Goal: Task Accomplishment & Management: Manage account settings

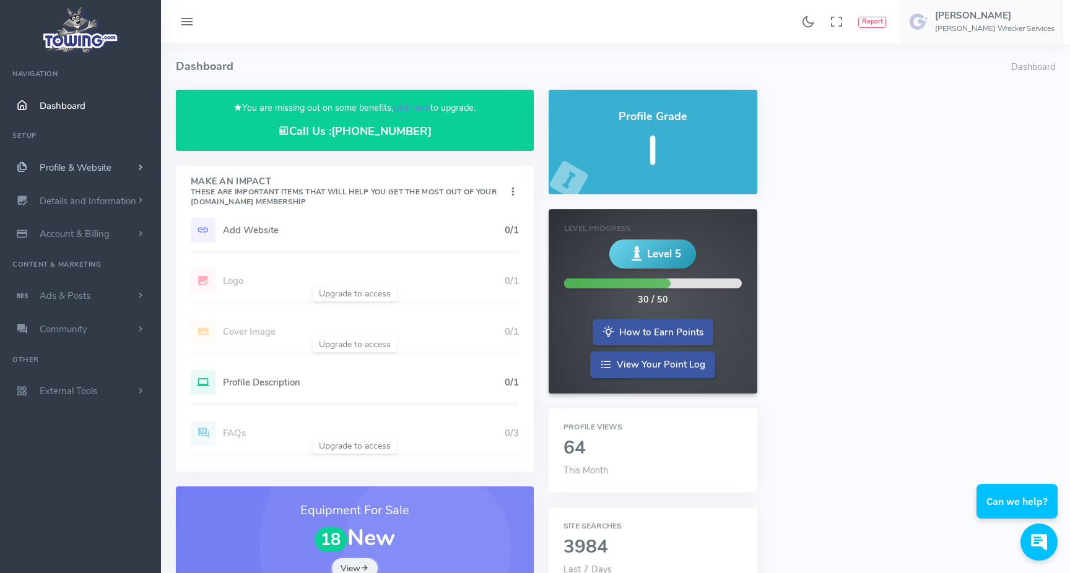
click at [100, 168] on span "Profile & Website" at bounding box center [76, 168] width 72 height 12
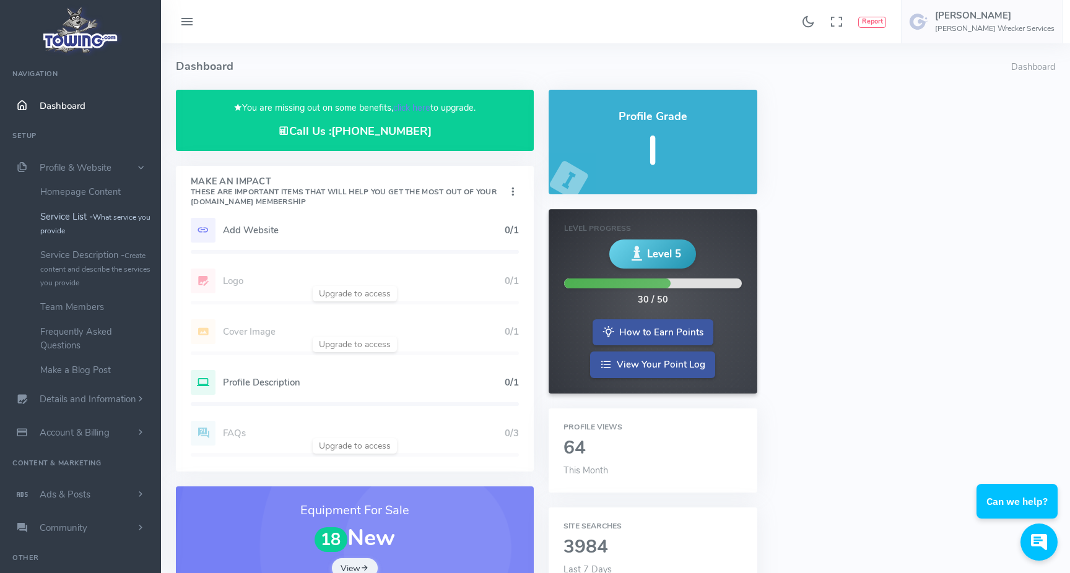
click at [81, 227] on link "Service List - What service you provide" at bounding box center [96, 223] width 130 height 38
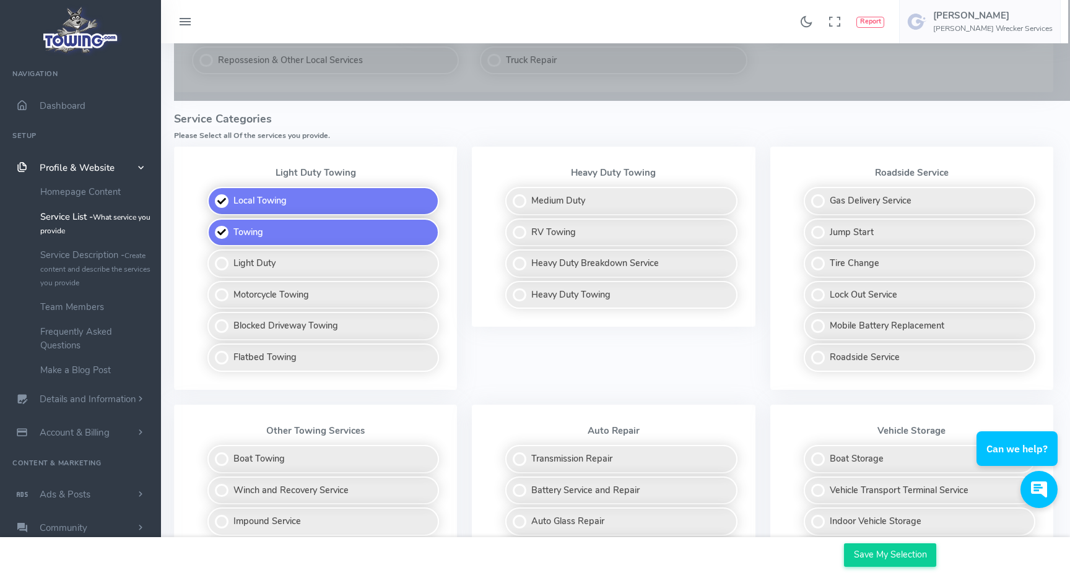
scroll to position [292, 2]
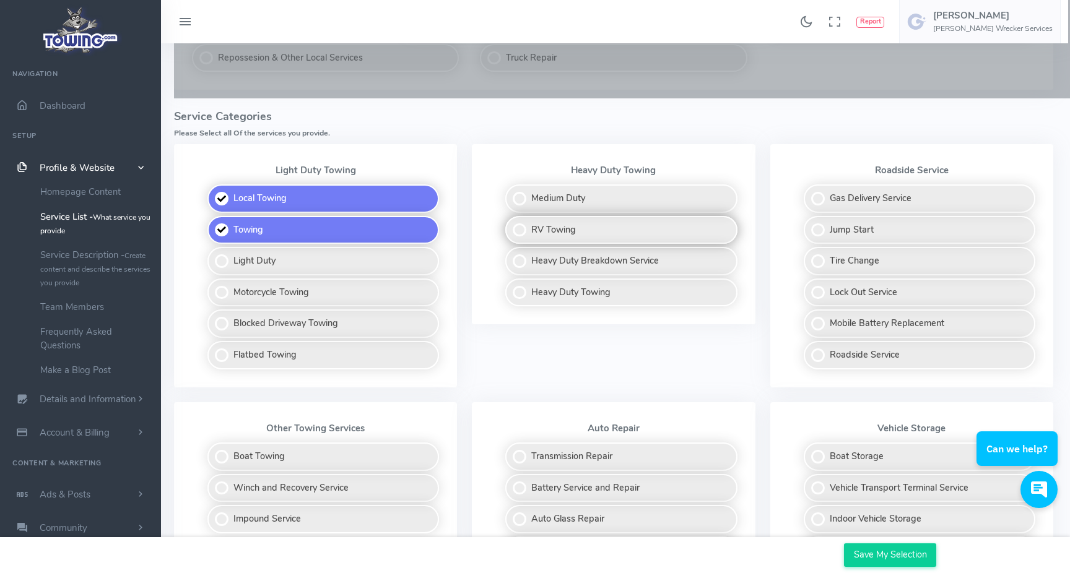
click at [558, 224] on label "RV Towing" at bounding box center [621, 230] width 232 height 28
click at [510, 224] on input "RV Towing" at bounding box center [506, 220] width 8 height 8
checkbox input "true"
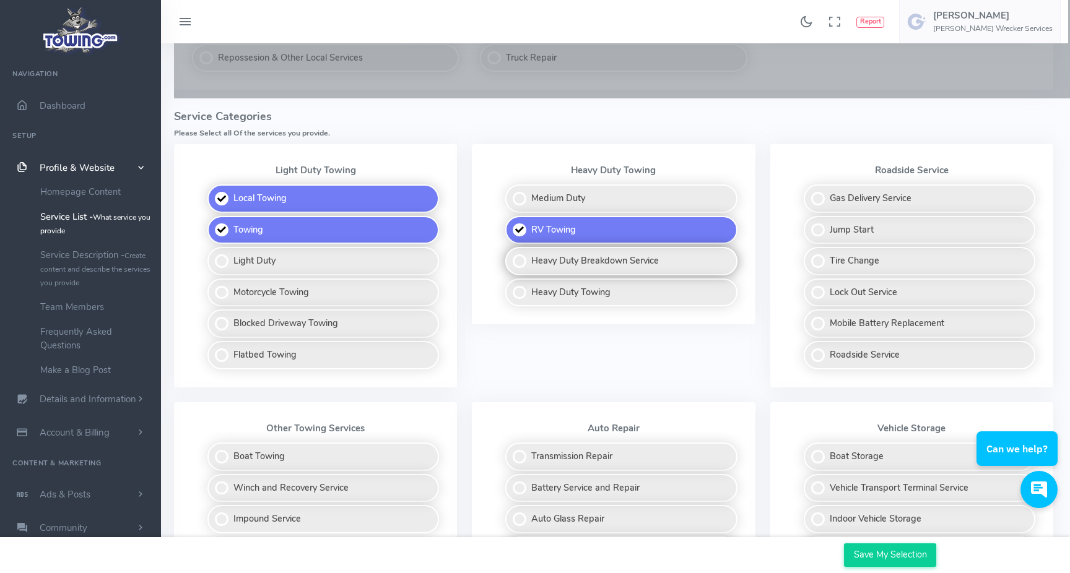
click at [557, 254] on label "Heavy Duty Breakdown Service" at bounding box center [621, 261] width 232 height 28
click at [510, 254] on input "Heavy Duty Breakdown Service" at bounding box center [506, 251] width 8 height 8
checkbox input "true"
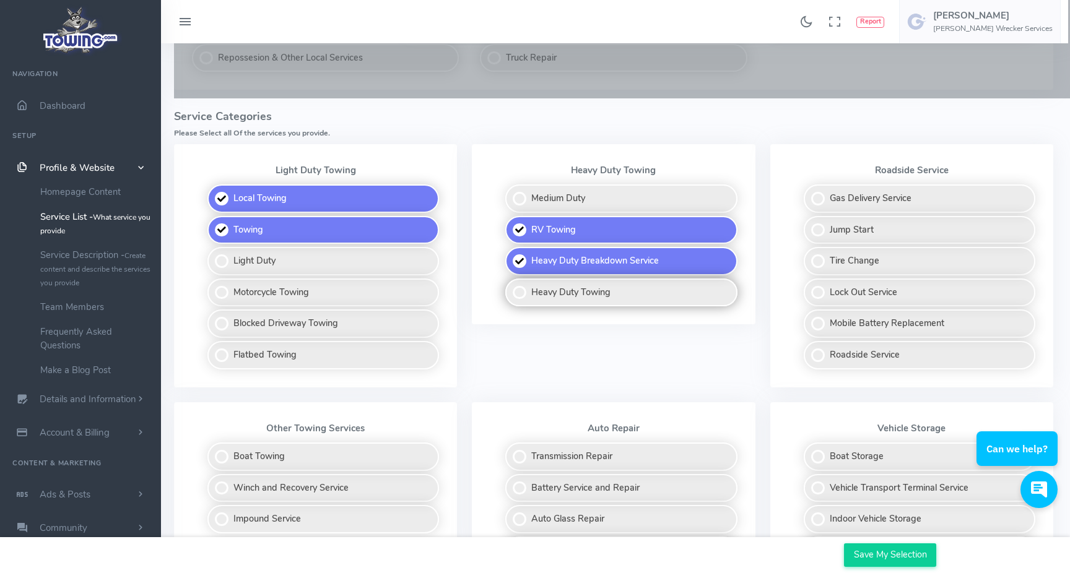
click at [564, 279] on label "Heavy Duty Towing" at bounding box center [621, 293] width 232 height 28
click at [510, 279] on input "Heavy Duty Towing" at bounding box center [506, 283] width 8 height 8
checkbox input "true"
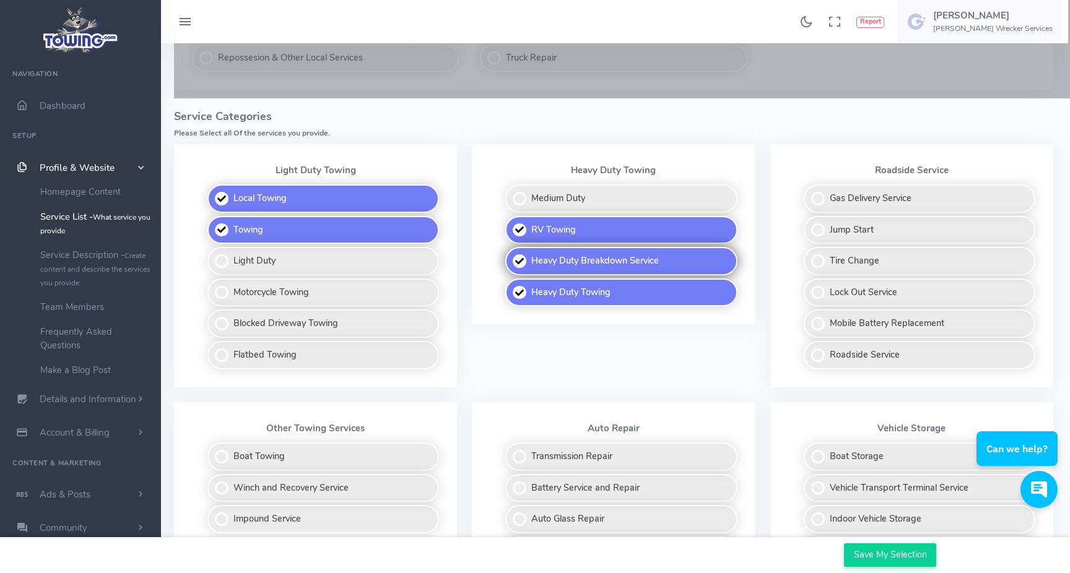
click at [564, 253] on label "Heavy Duty Breakdown Service" at bounding box center [621, 261] width 232 height 28
click at [510, 253] on input "Heavy Duty Breakdown Service" at bounding box center [506, 251] width 8 height 8
checkbox input "false"
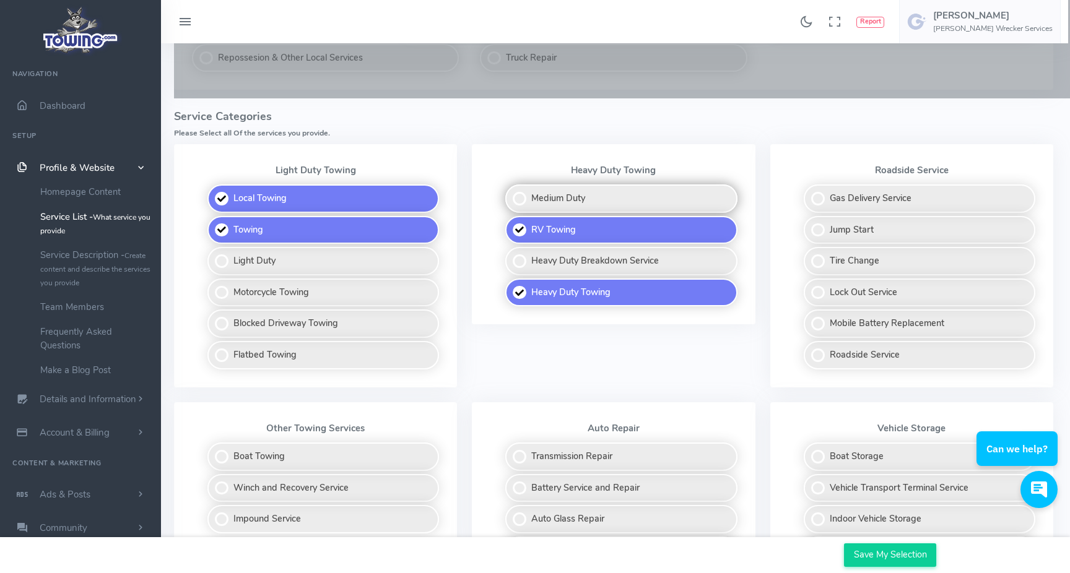
click at [572, 199] on label "Medium Duty" at bounding box center [621, 198] width 232 height 28
click at [510, 193] on input "Medium Duty" at bounding box center [506, 188] width 8 height 8
checkbox input "true"
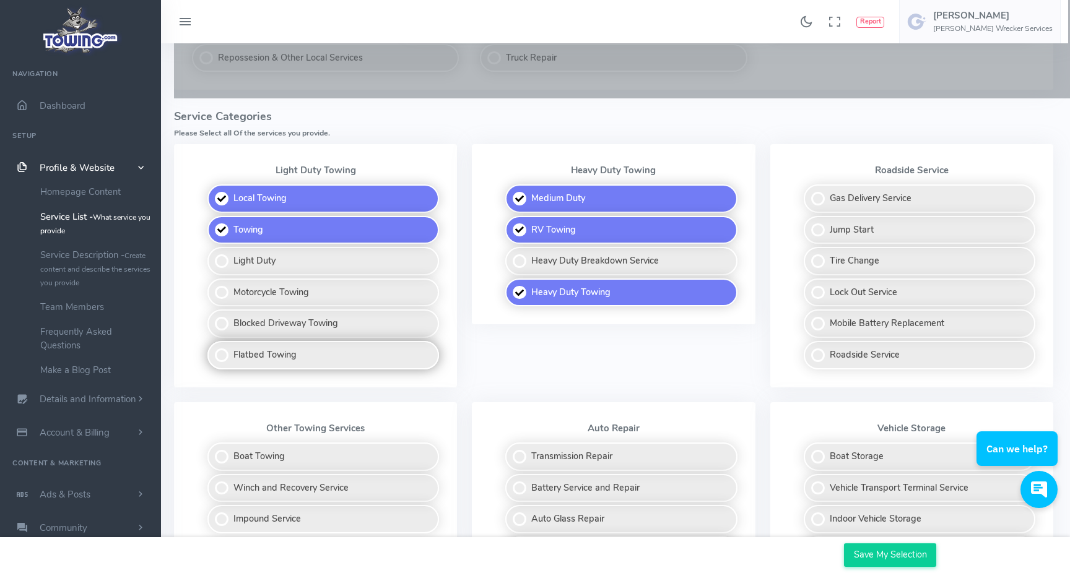
click at [386, 355] on label "Flatbed Towing" at bounding box center [323, 355] width 232 height 28
click at [212, 349] on input "Flatbed Towing" at bounding box center [208, 345] width 8 height 8
checkbox input "true"
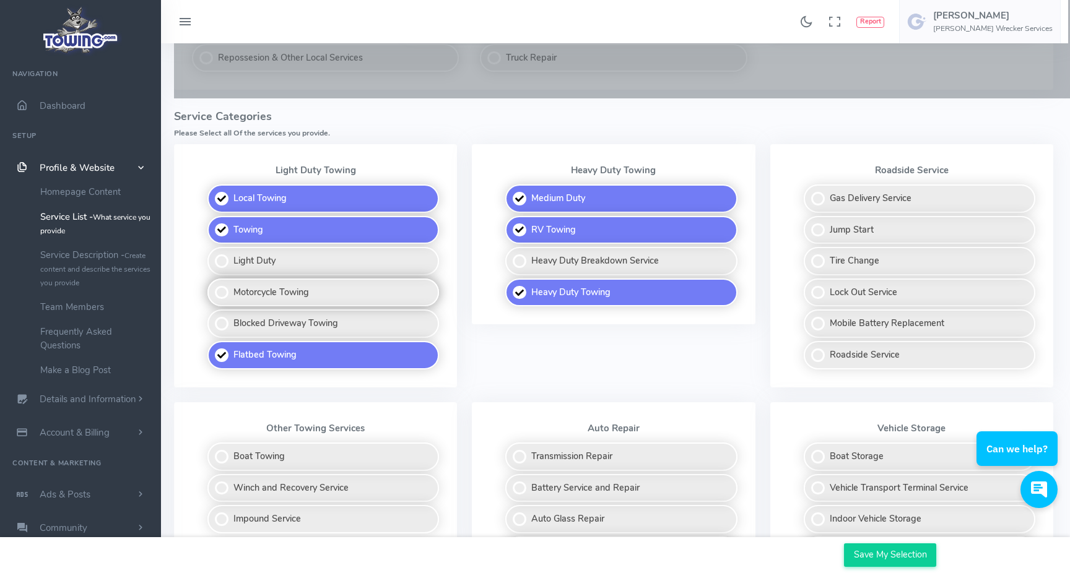
click at [371, 296] on label "Motorcycle Towing" at bounding box center [323, 293] width 232 height 28
click at [212, 287] on input "Motorcycle Towing" at bounding box center [208, 283] width 8 height 8
checkbox input "true"
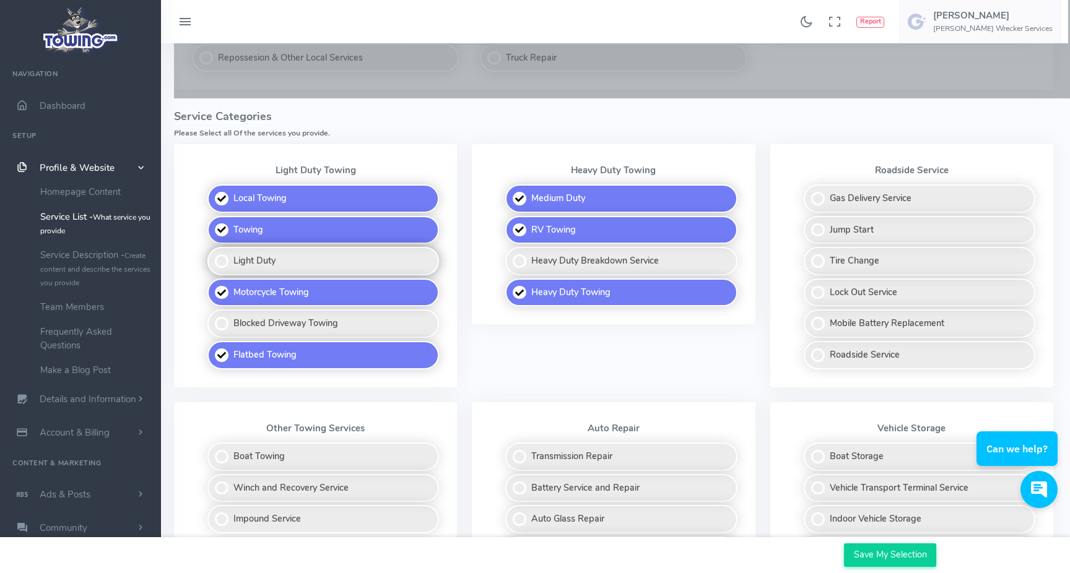
click at [360, 267] on label "Light Duty" at bounding box center [323, 261] width 232 height 28
click at [212, 255] on input "Light Duty" at bounding box center [208, 251] width 8 height 8
checkbox input "true"
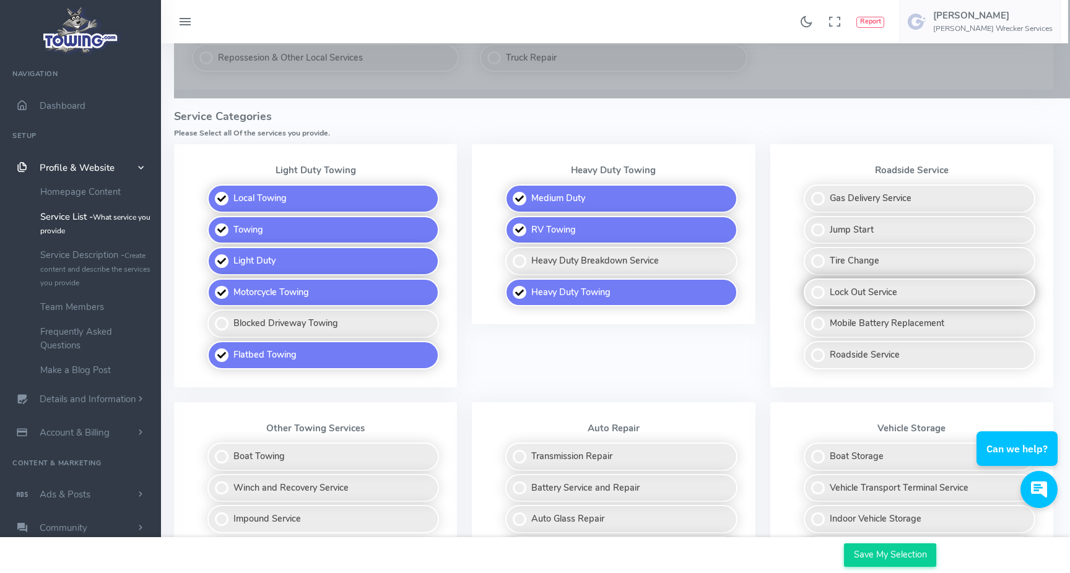
click at [861, 291] on label "Lock Out Service" at bounding box center [920, 293] width 232 height 28
click at [809, 287] on input "Lock Out Service" at bounding box center [805, 283] width 8 height 8
checkbox input "true"
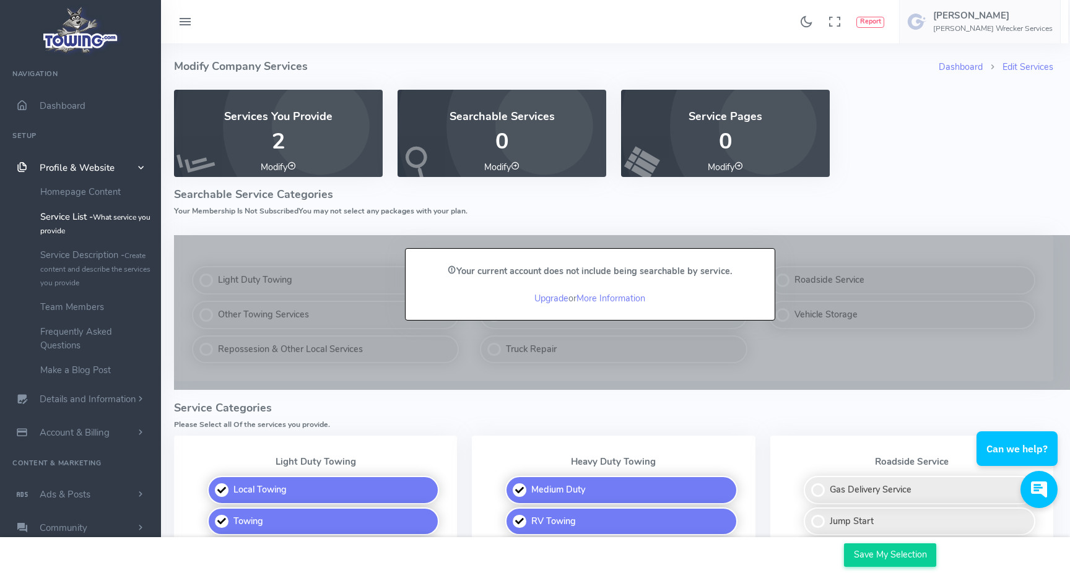
scroll to position [0, 2]
click at [78, 427] on span "Account & Billing" at bounding box center [75, 433] width 70 height 12
click at [61, 105] on span "Dashboard" at bounding box center [63, 106] width 46 height 12
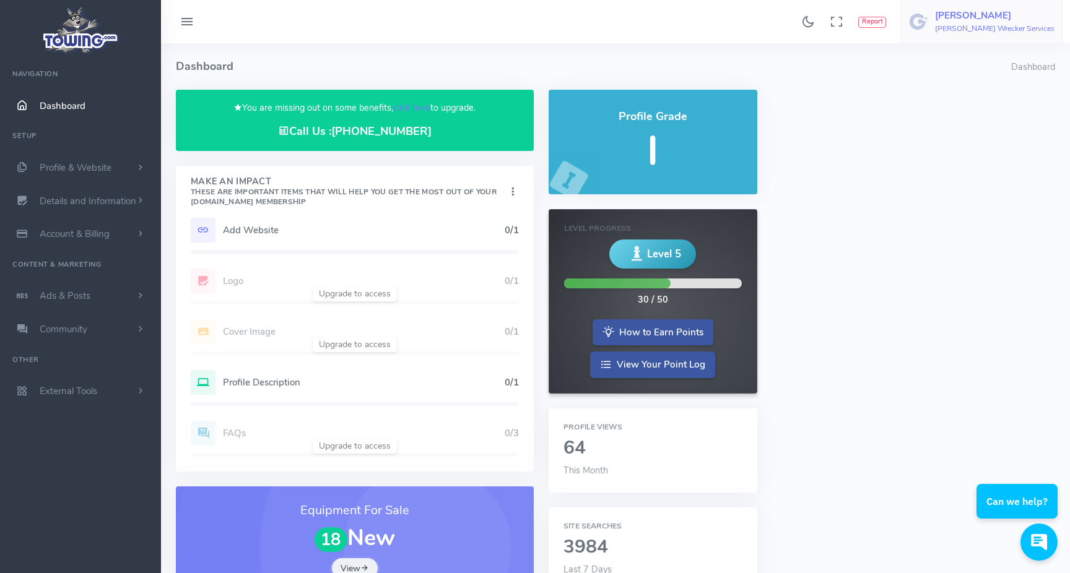
click at [956, 24] on link "Dustin Campbell Wrecker Services" at bounding box center [982, 21] width 162 height 43
click at [989, 73] on span "Account Settings" at bounding box center [1004, 75] width 68 height 12
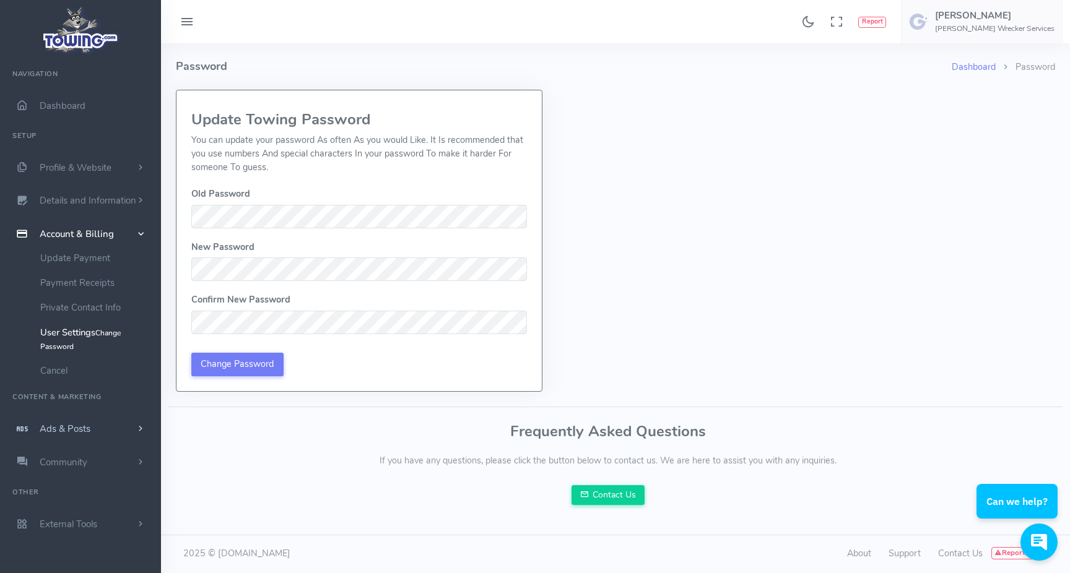
click at [72, 428] on span "Ads & Posts" at bounding box center [65, 429] width 51 height 12
click at [51, 89] on link "Dashboard" at bounding box center [80, 105] width 161 height 33
